Goal: Information Seeking & Learning: Learn about a topic

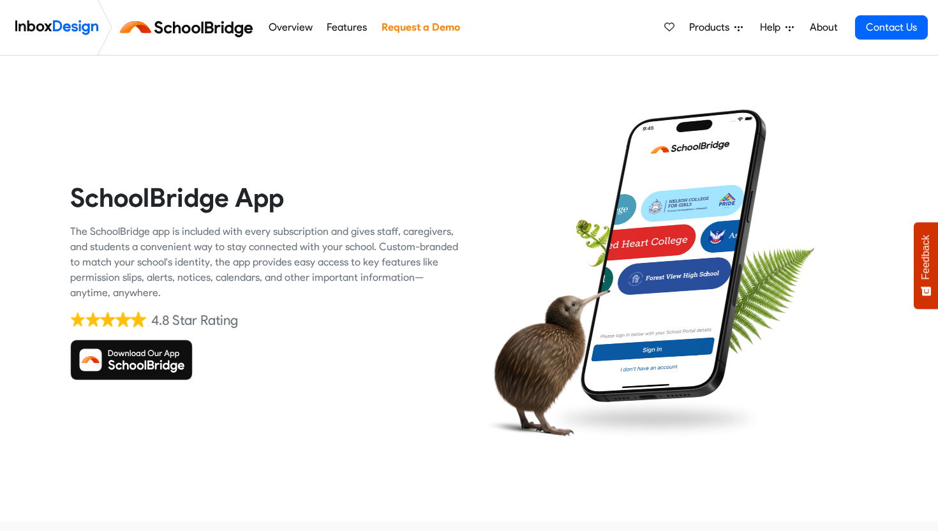
click at [818, 31] on link "About" at bounding box center [823, 28] width 35 height 26
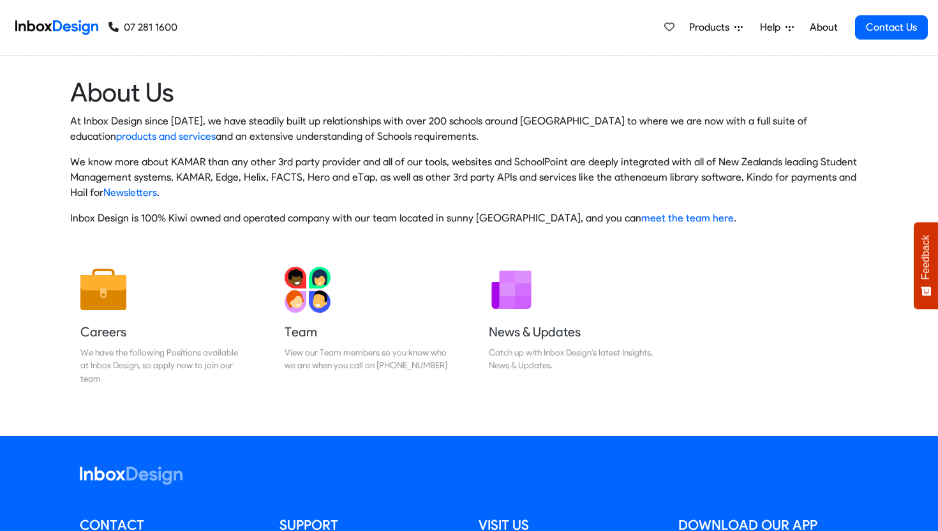
click at [813, 29] on link "About" at bounding box center [823, 28] width 35 height 26
click at [582, 168] on p "We know more about KAMAR than any other 3rd party provider and all of our tools…" at bounding box center [468, 177] width 797 height 46
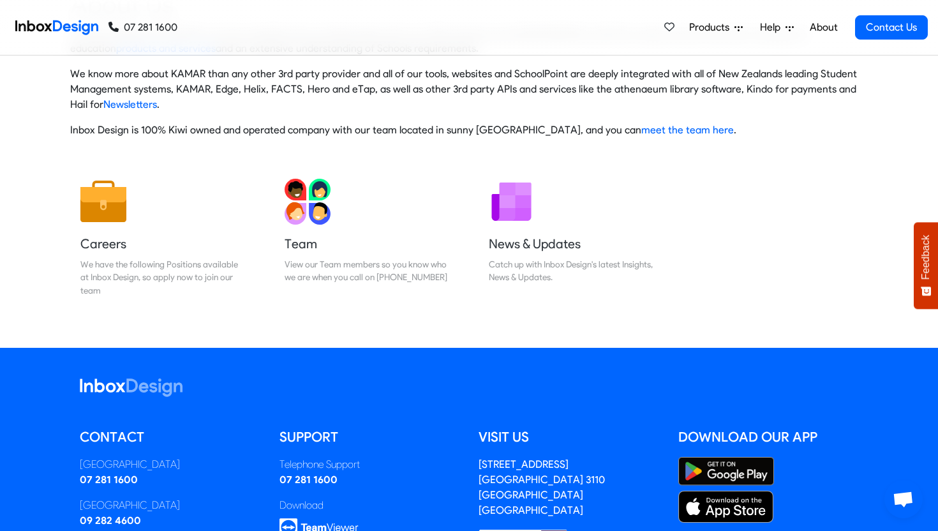
scroll to position [128, 0]
